Goal: Navigation & Orientation: Find specific page/section

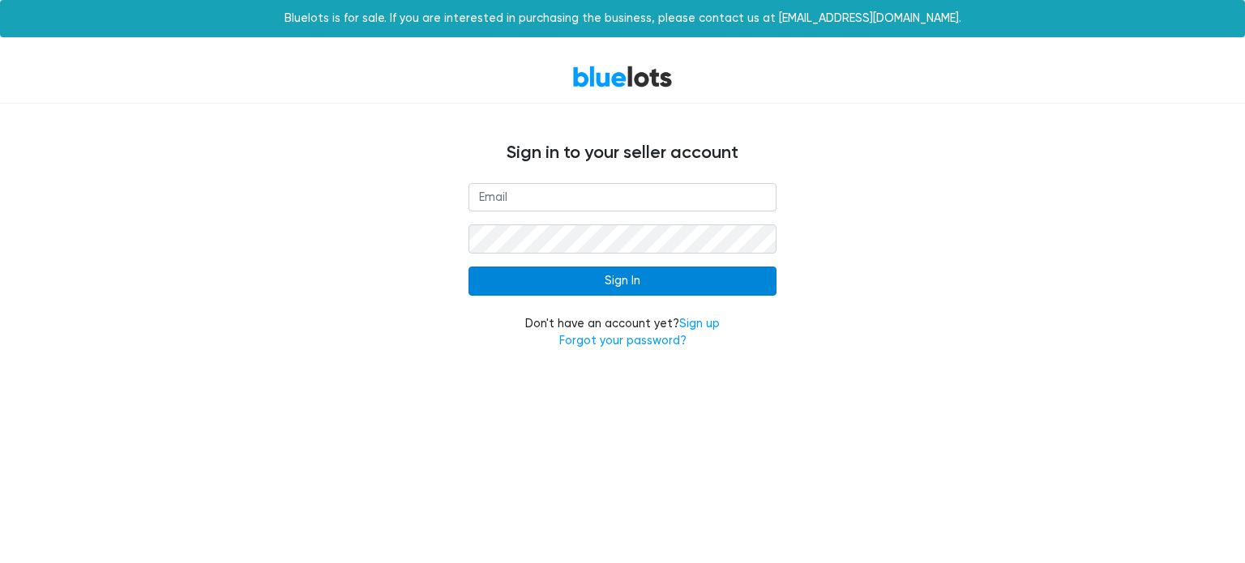
type input "[EMAIL_ADDRESS][DOMAIN_NAME]"
click at [658, 281] on input "Sign In" at bounding box center [623, 281] width 308 height 29
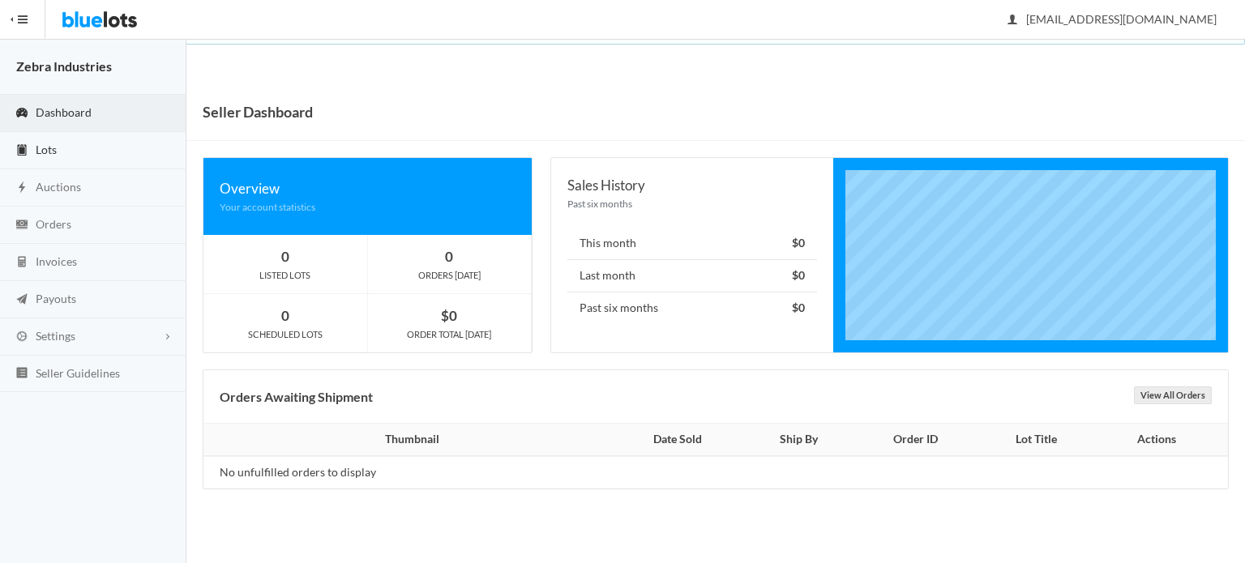
click at [66, 148] on link "Lots" at bounding box center [93, 150] width 186 height 37
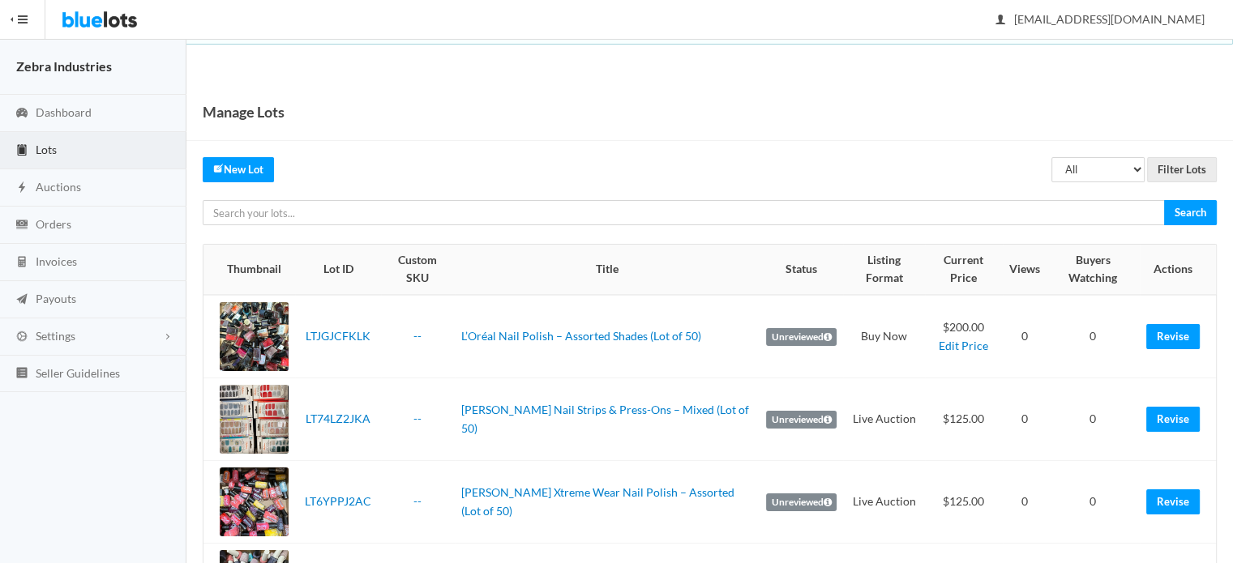
scroll to position [176, 0]
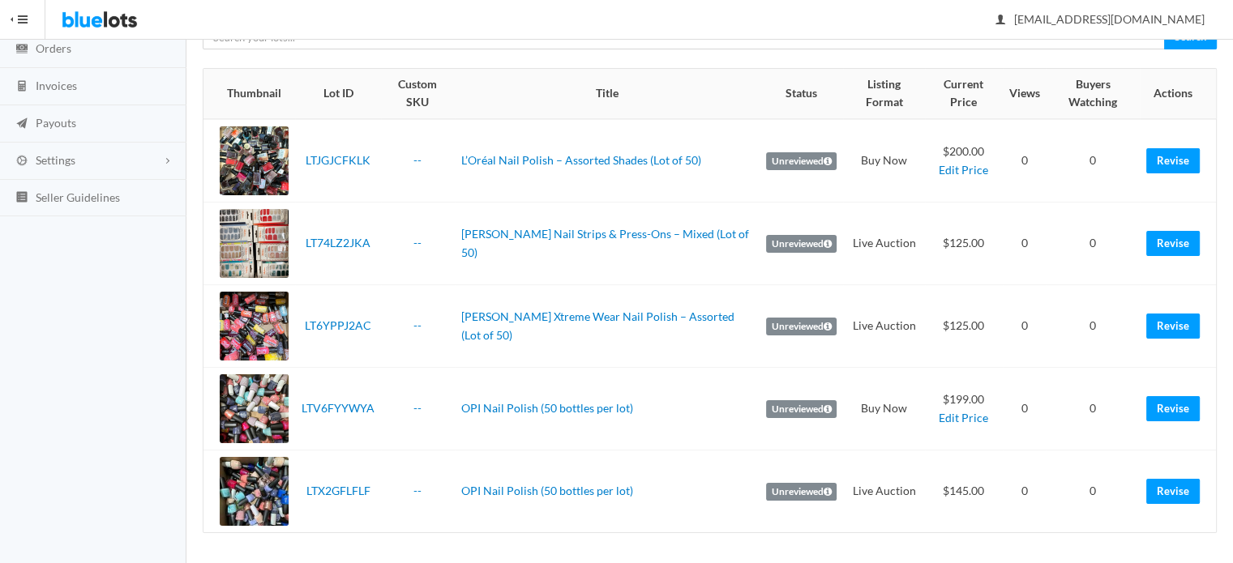
click at [791, 486] on label "Unreviewed" at bounding box center [801, 492] width 71 height 18
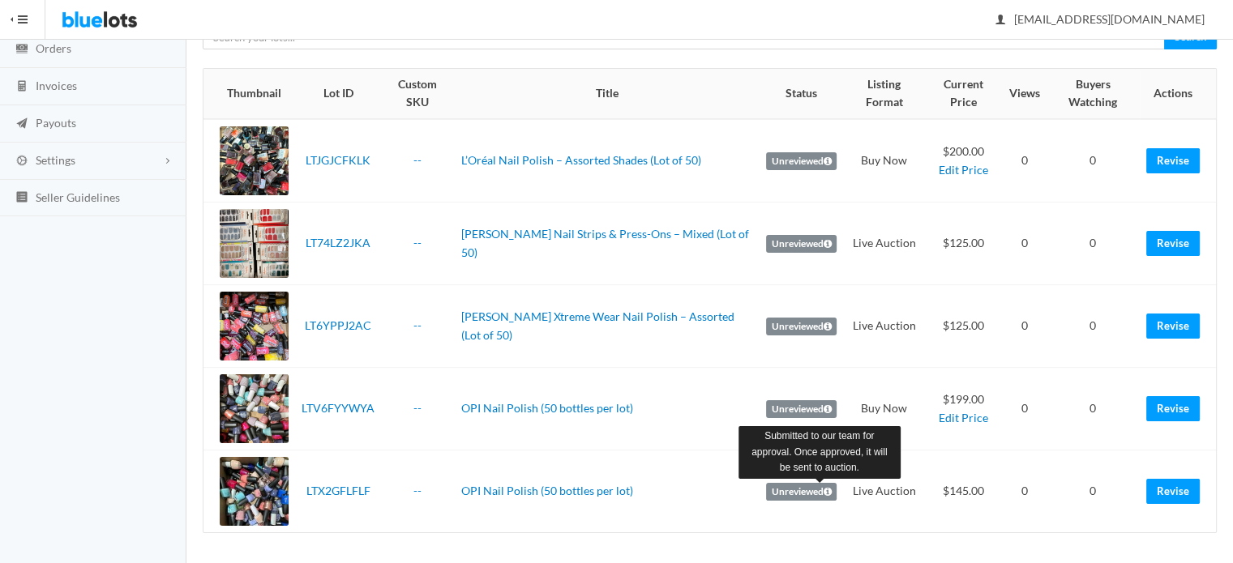
click at [824, 488] on icon at bounding box center [828, 492] width 8 height 10
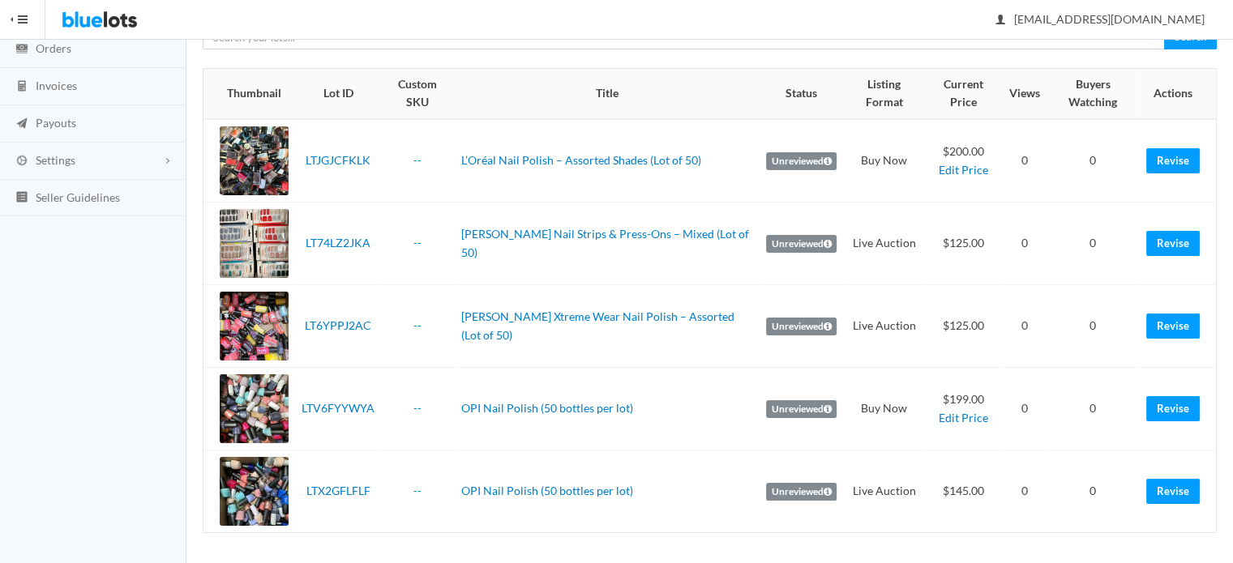
scroll to position [0, 0]
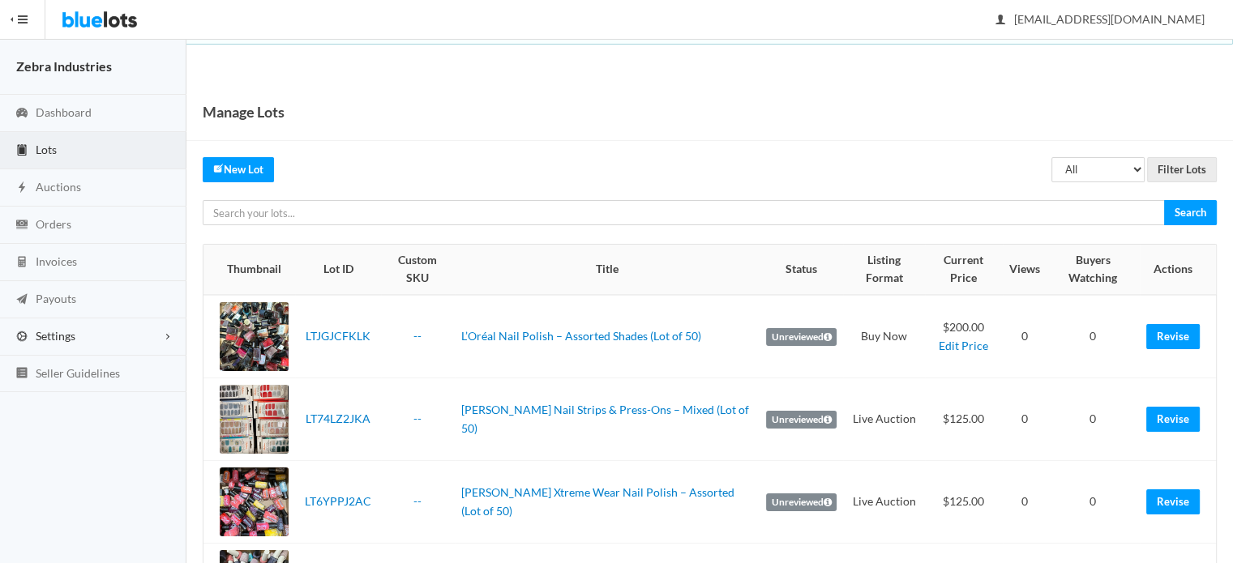
click at [97, 343] on link "Settings" at bounding box center [93, 337] width 186 height 37
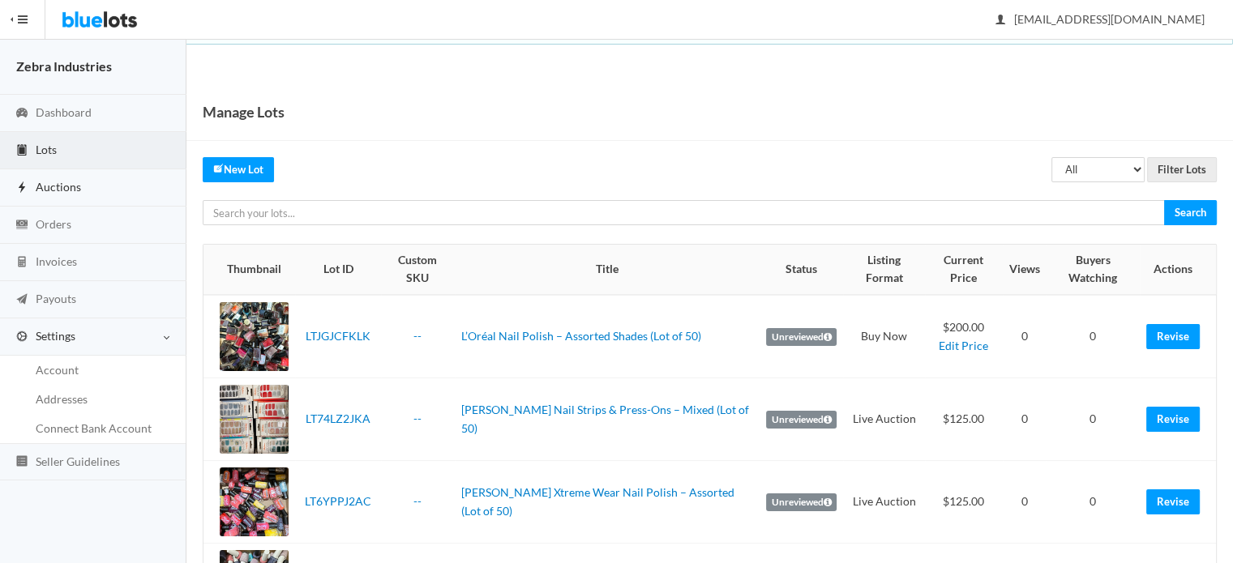
click at [104, 189] on link "Auctions" at bounding box center [93, 187] width 186 height 37
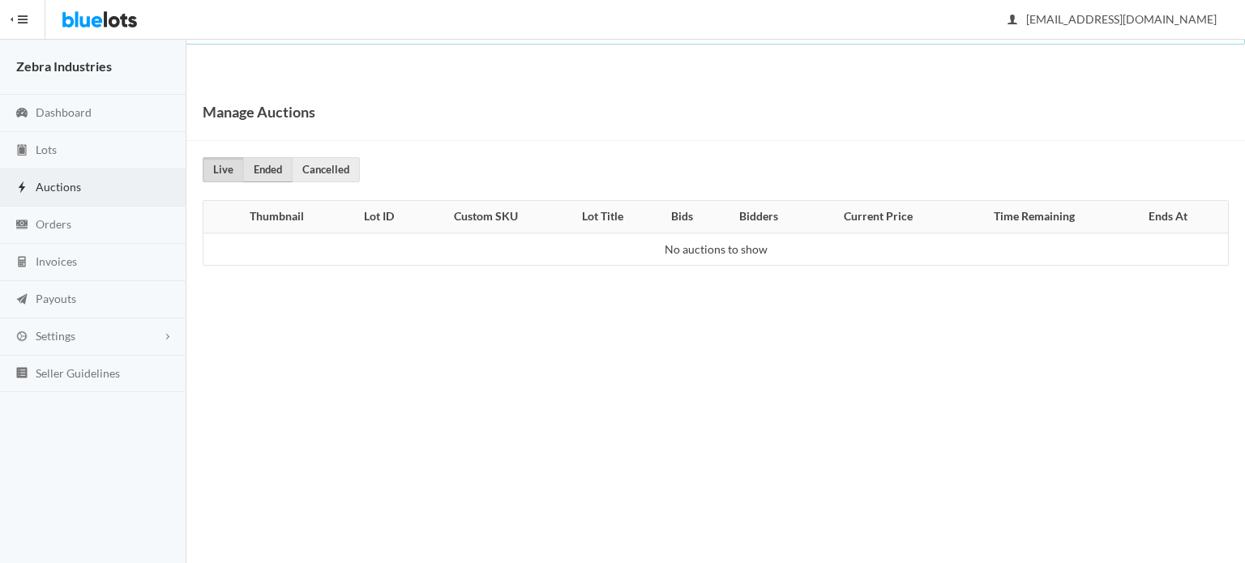
click at [269, 168] on link "Ended" at bounding box center [267, 169] width 49 height 25
click at [310, 165] on link "Cancelled" at bounding box center [326, 169] width 68 height 25
click at [227, 178] on link "Live" at bounding box center [223, 169] width 41 height 25
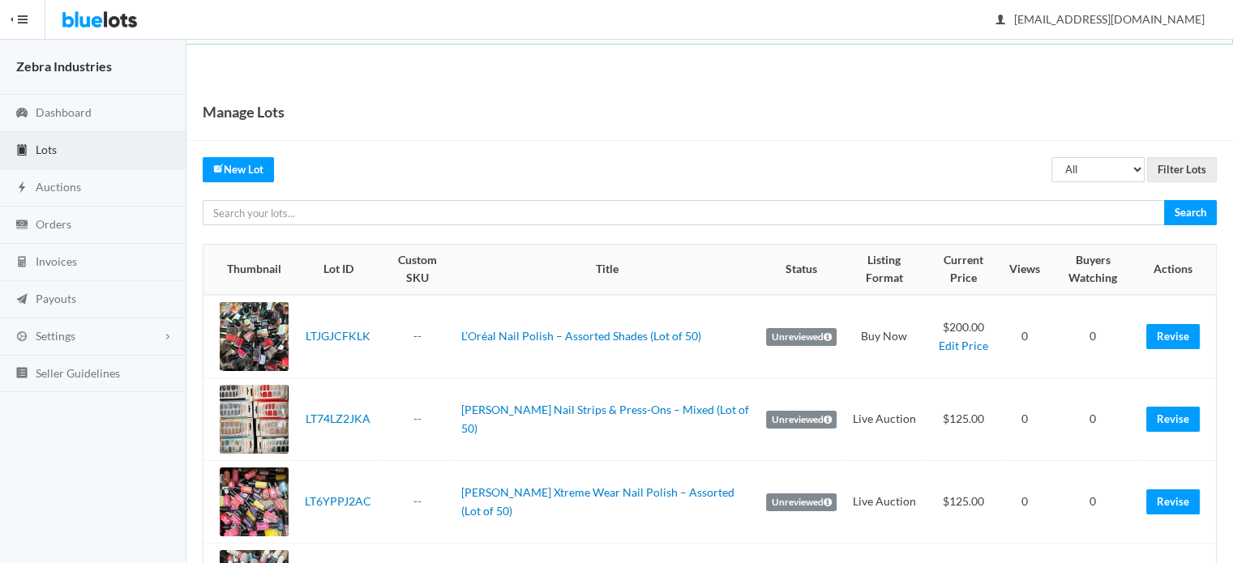
click at [88, 160] on link "Lots" at bounding box center [93, 150] width 186 height 37
